Goal: Go to known website: Access a specific website the user already knows

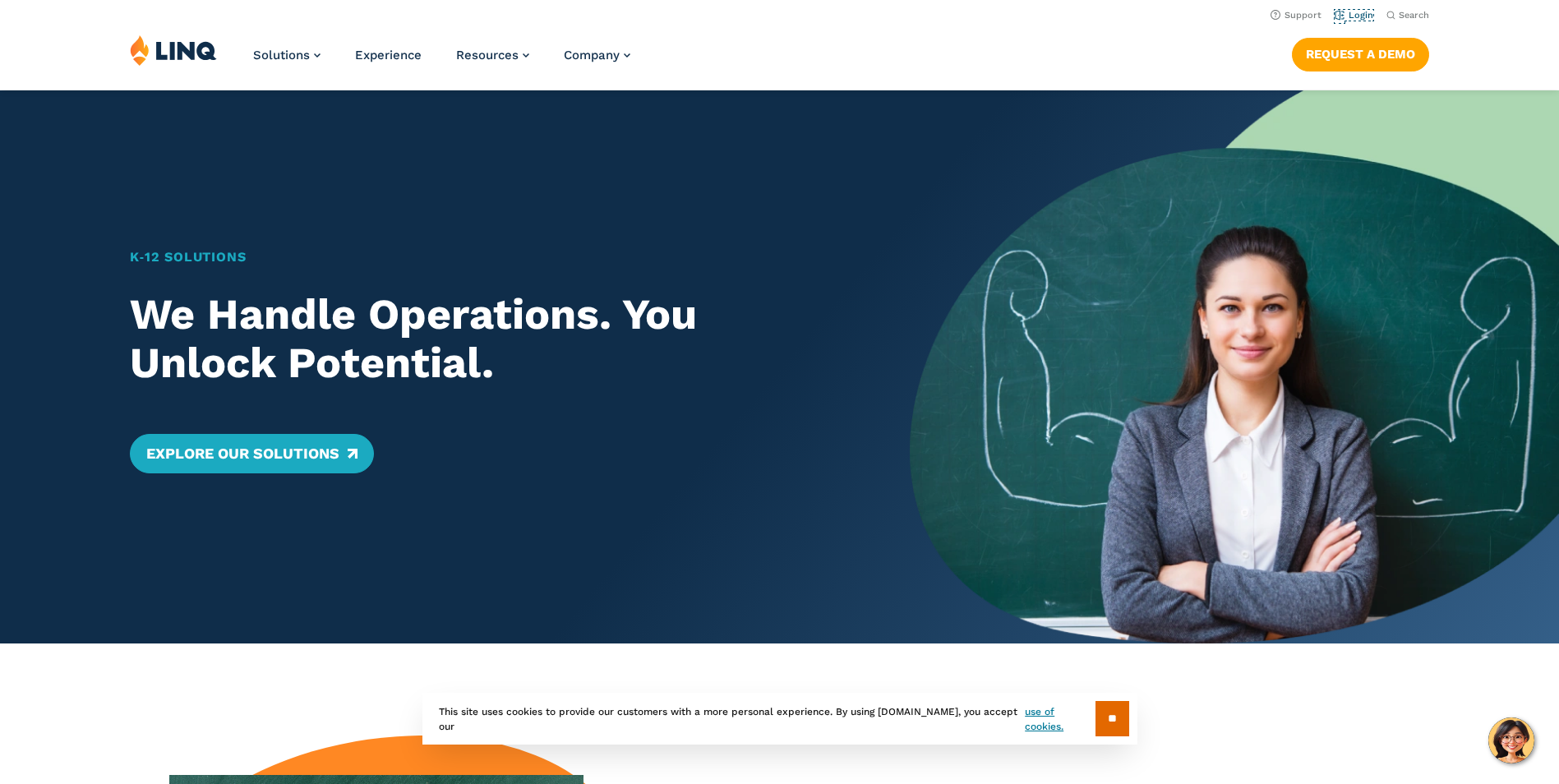
drag, startPoint x: 1353, startPoint y: 13, endPoint x: 1264, endPoint y: 205, distance: 211.6
click at [1353, 13] on link "Login" at bounding box center [1354, 15] width 39 height 11
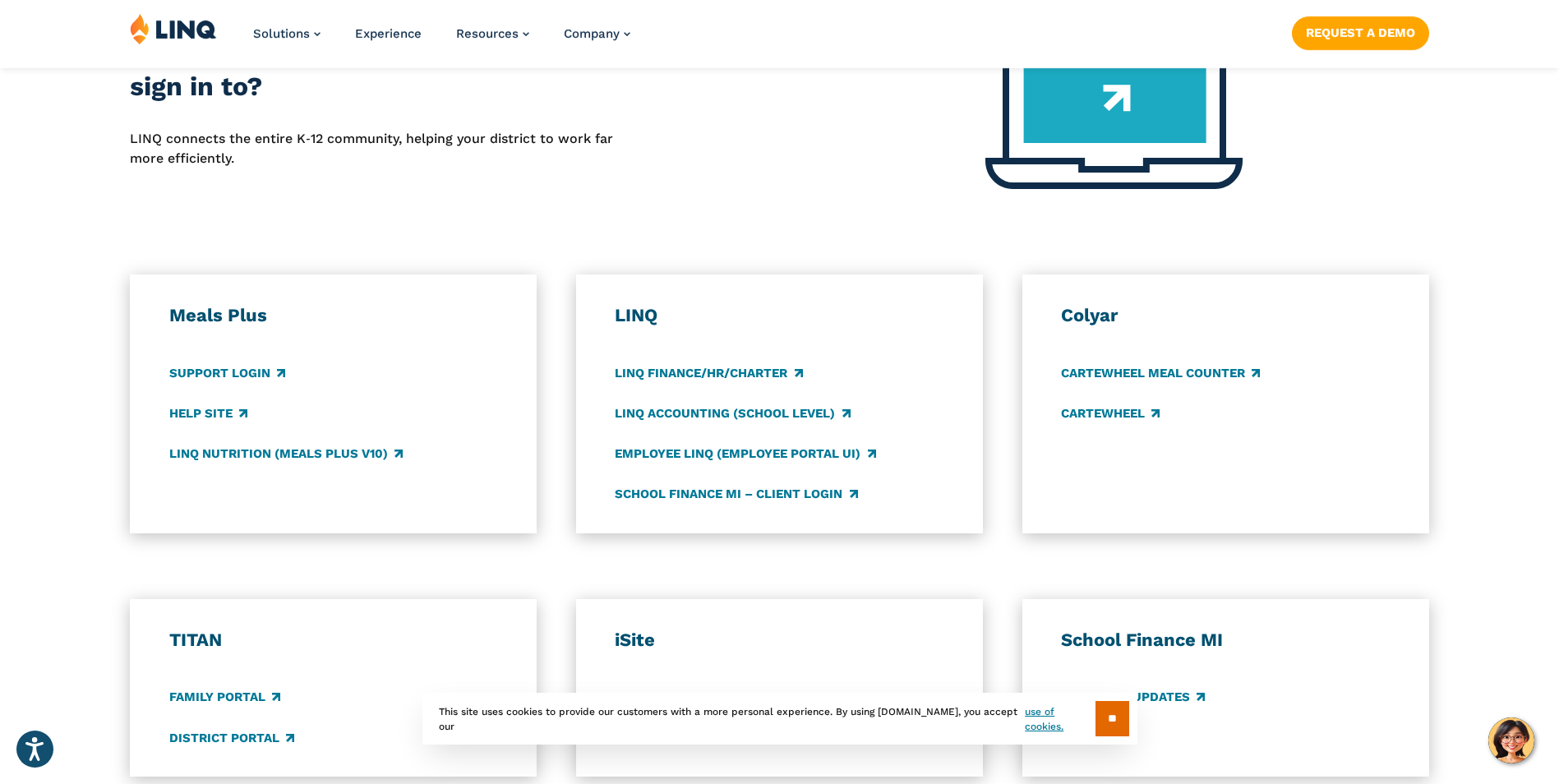
scroll to position [822, 0]
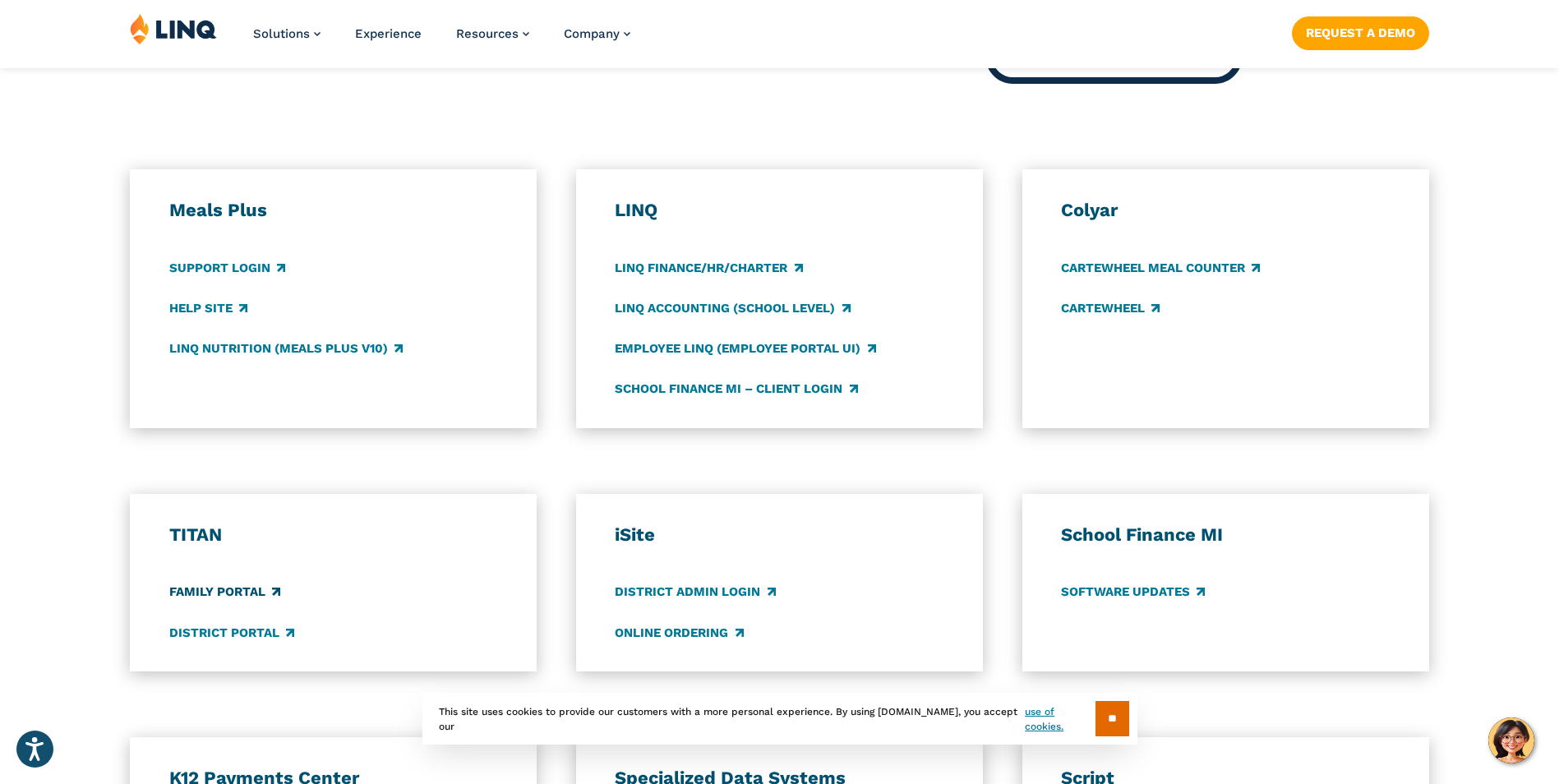
click at [235, 591] on link "Family Portal" at bounding box center [225, 592] width 111 height 18
